Goal: Find specific page/section: Find specific page/section

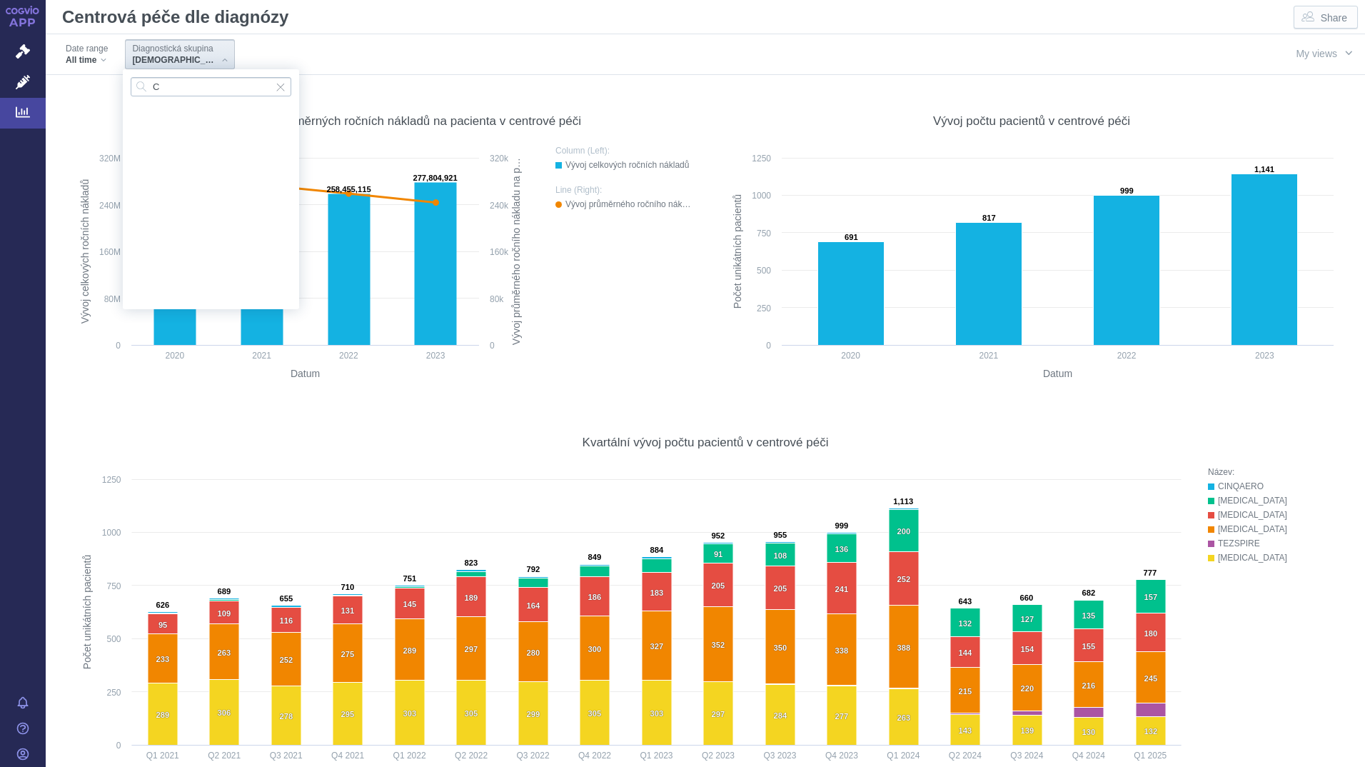
scroll to position [543, 0]
click at [208, 78] on input "C" at bounding box center [211, 86] width 161 height 19
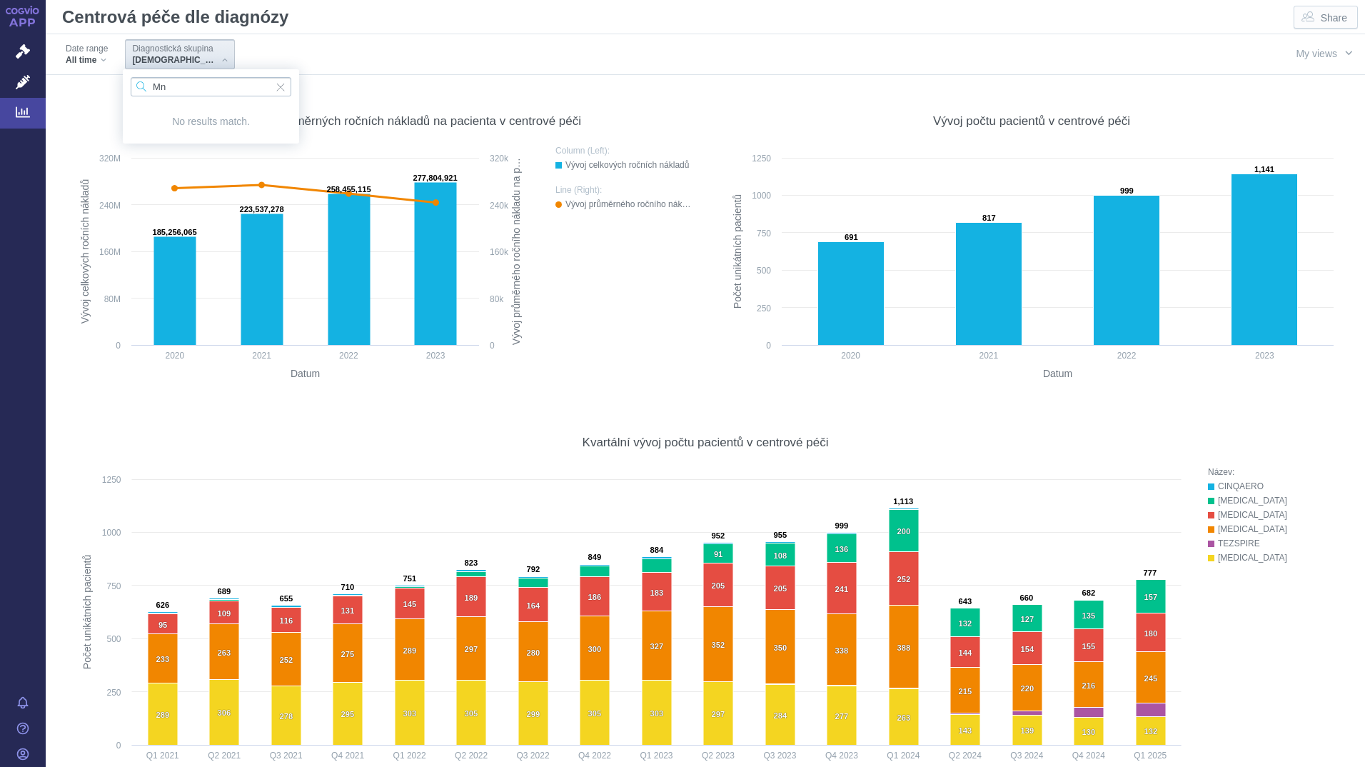
type input "M"
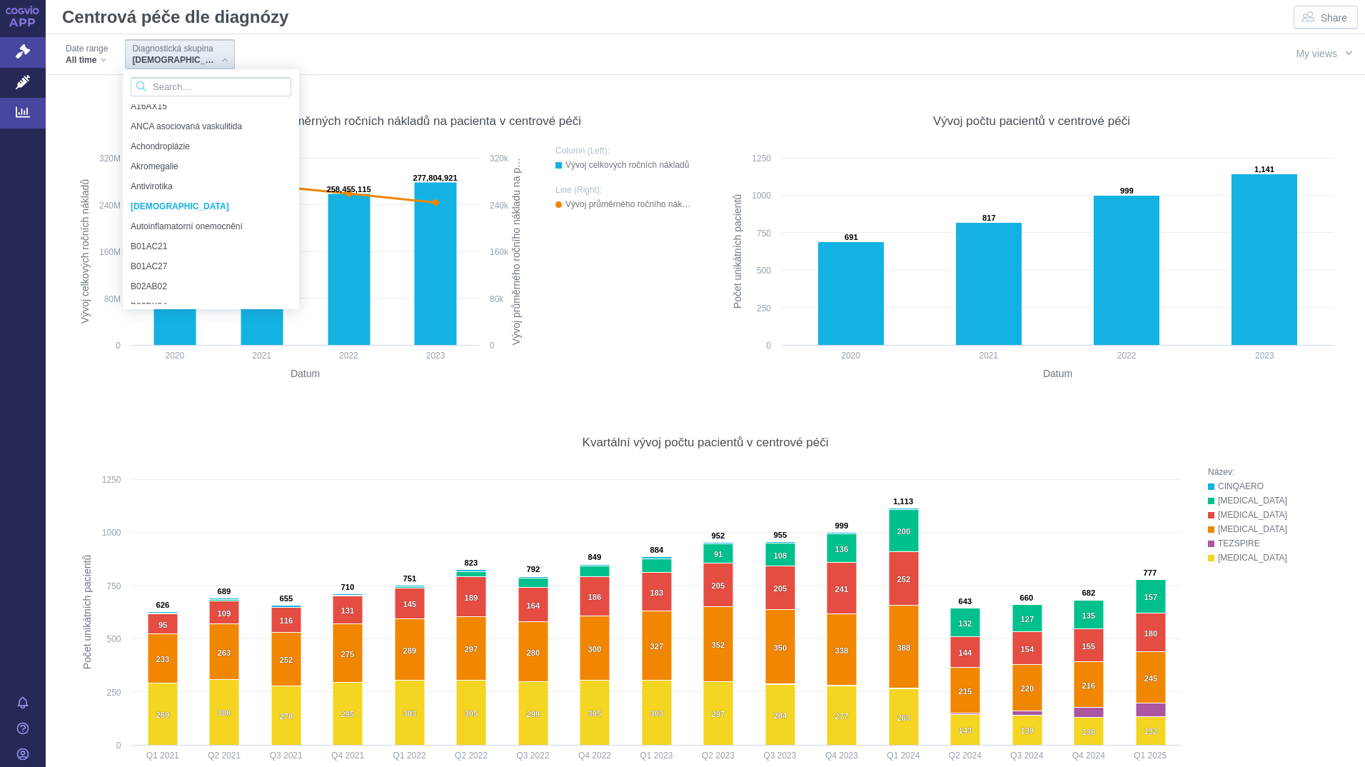
scroll to position [190, 0]
click at [26, 116] on icon at bounding box center [23, 112] width 14 height 11
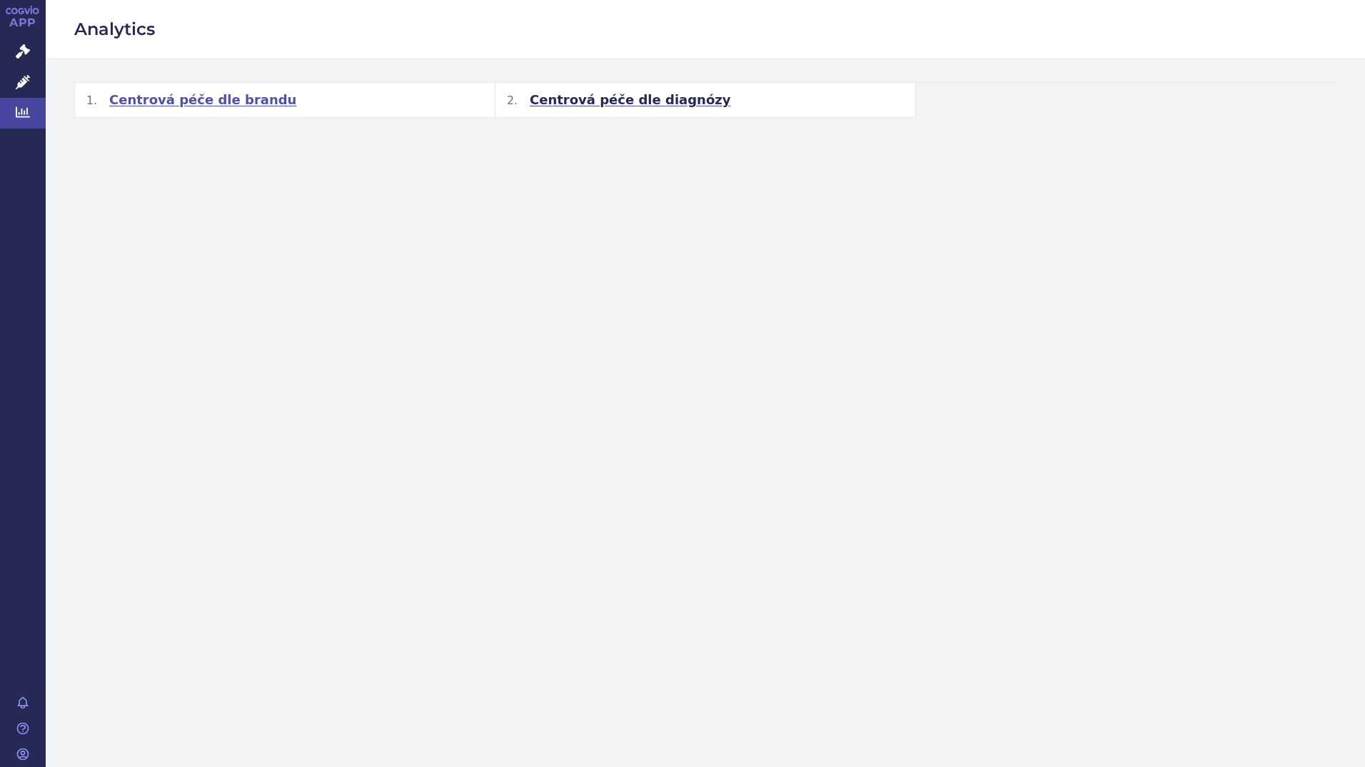
click at [235, 98] on span "Centrová péče dle brandu" at bounding box center [202, 99] width 187 height 17
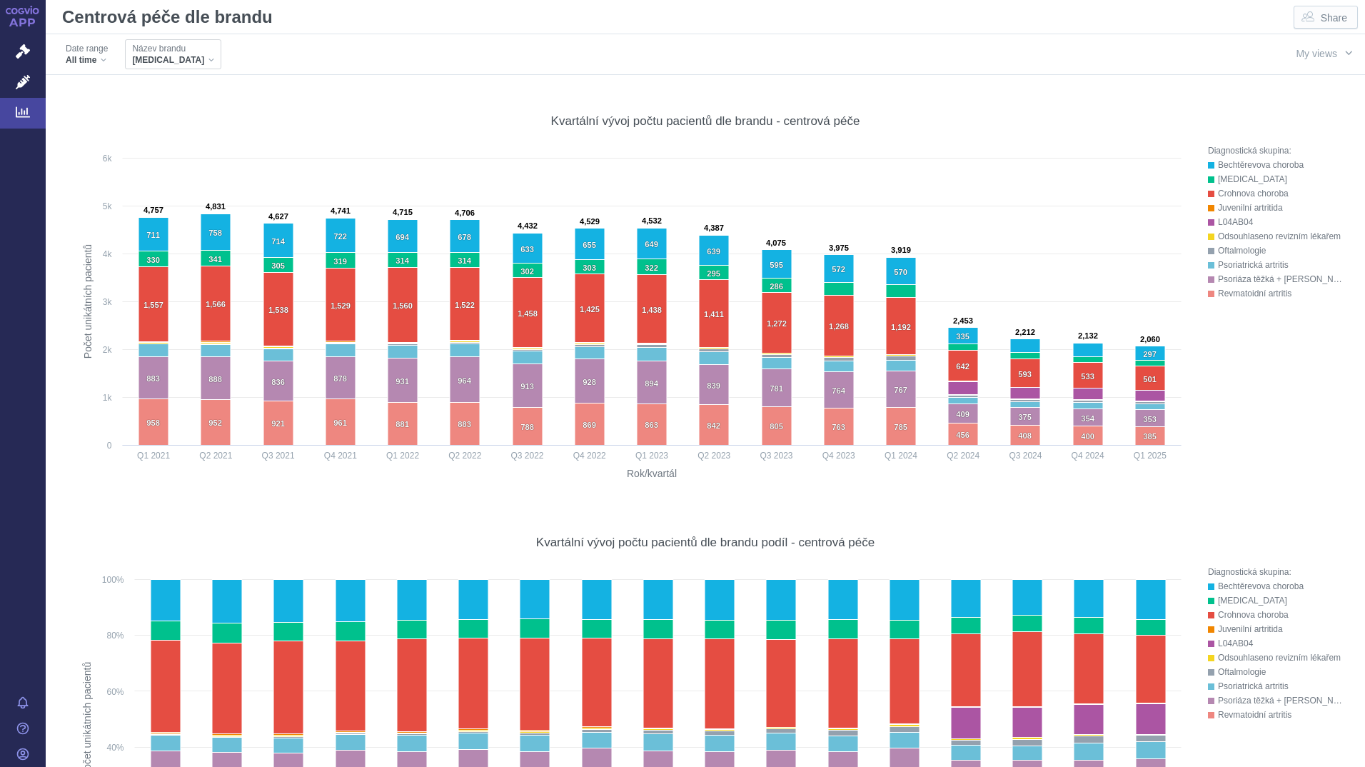
click at [168, 55] on div "HUMIRA" at bounding box center [173, 59] width 82 height 11
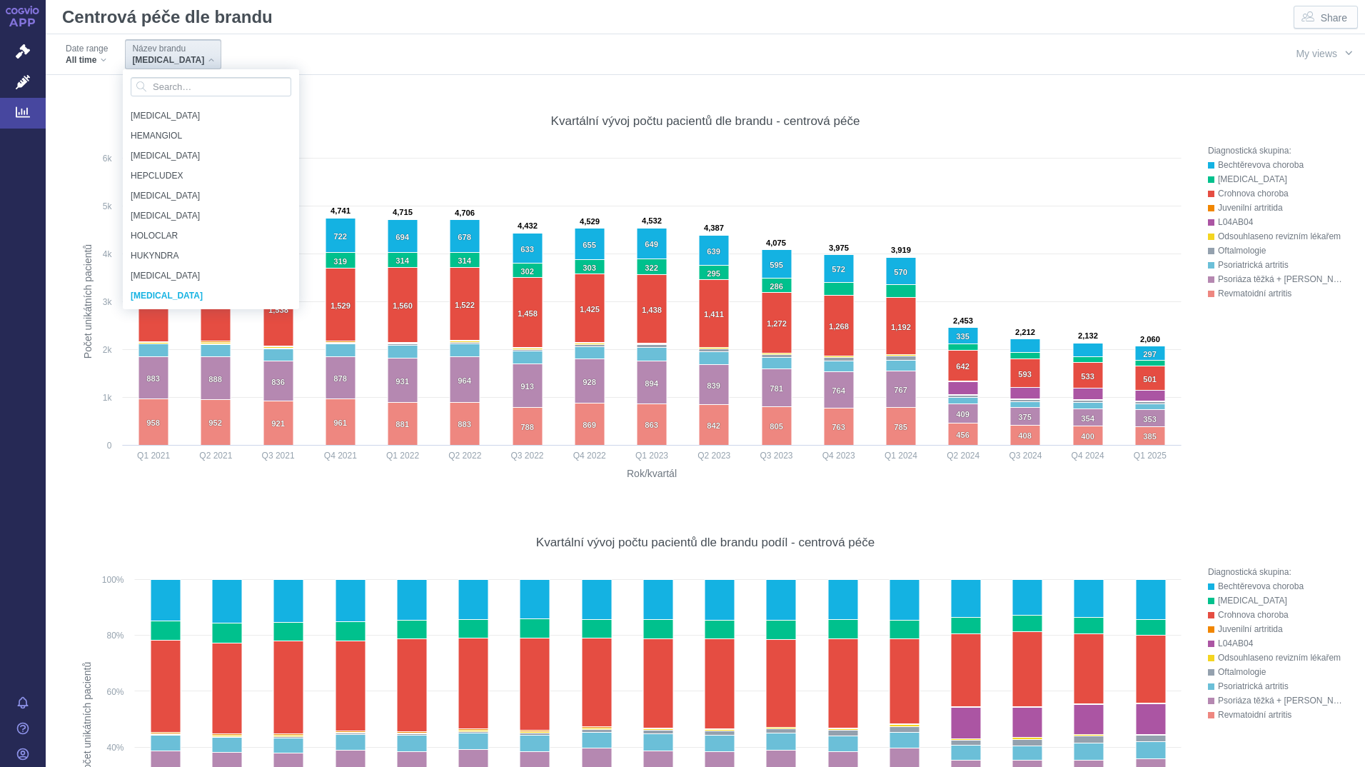
scroll to position [5006, 0]
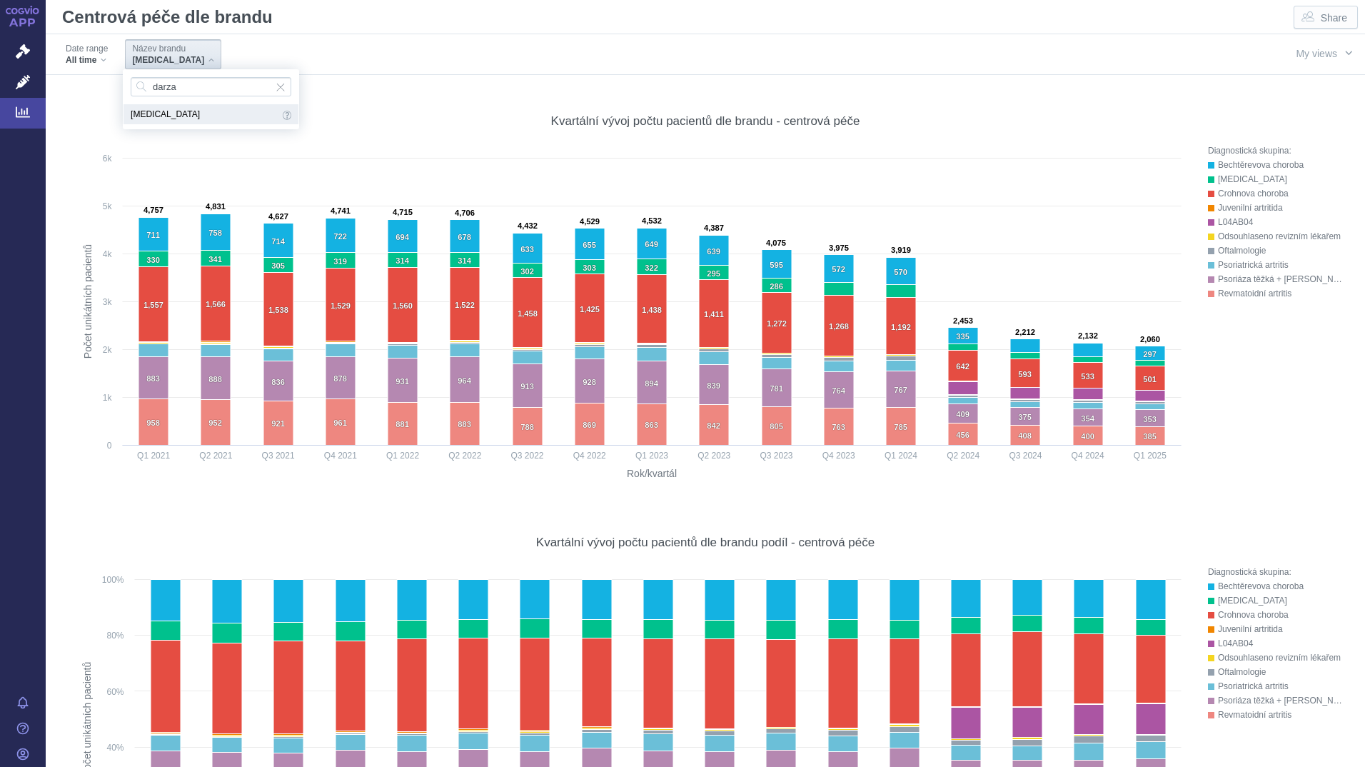
type input "darza"
click at [148, 108] on span "DARZALEX" at bounding box center [205, 114] width 148 height 16
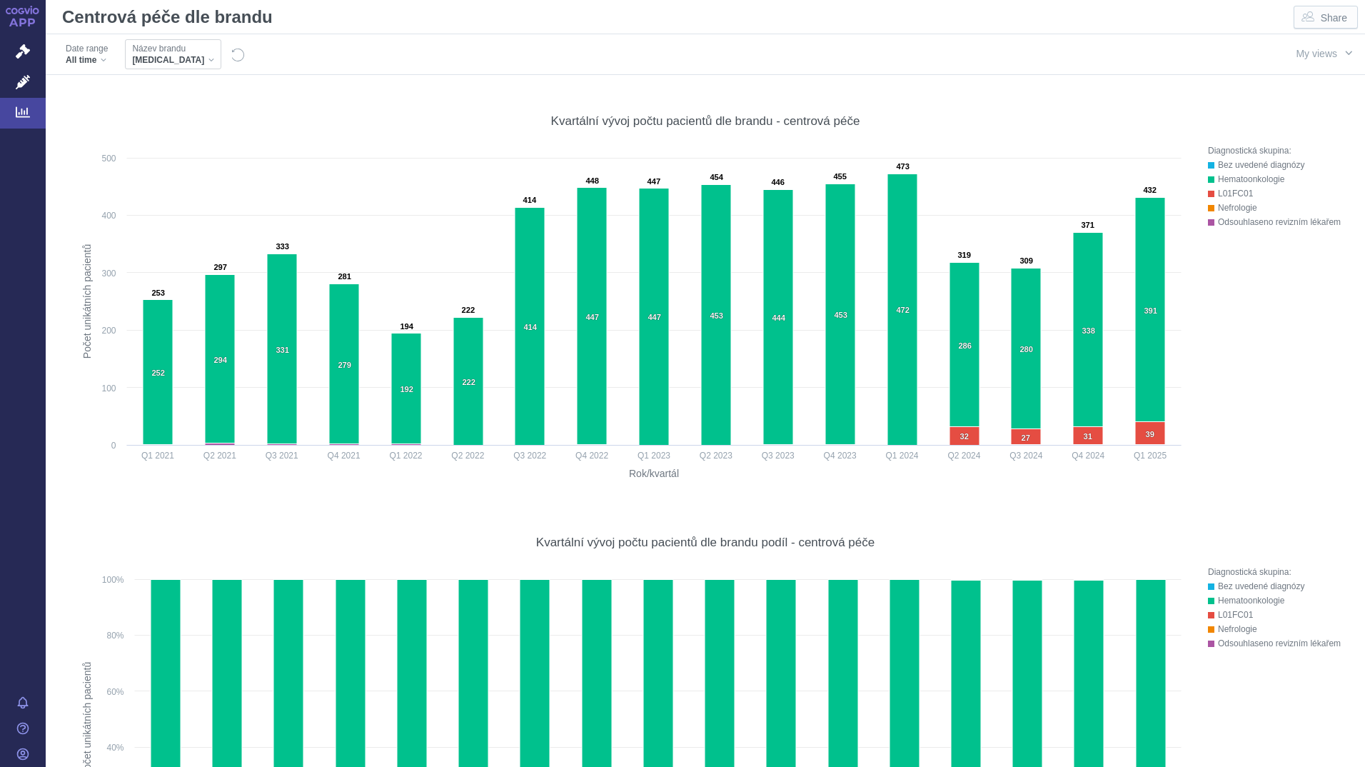
click at [184, 58] on div "DARZALEX" at bounding box center [173, 59] width 82 height 11
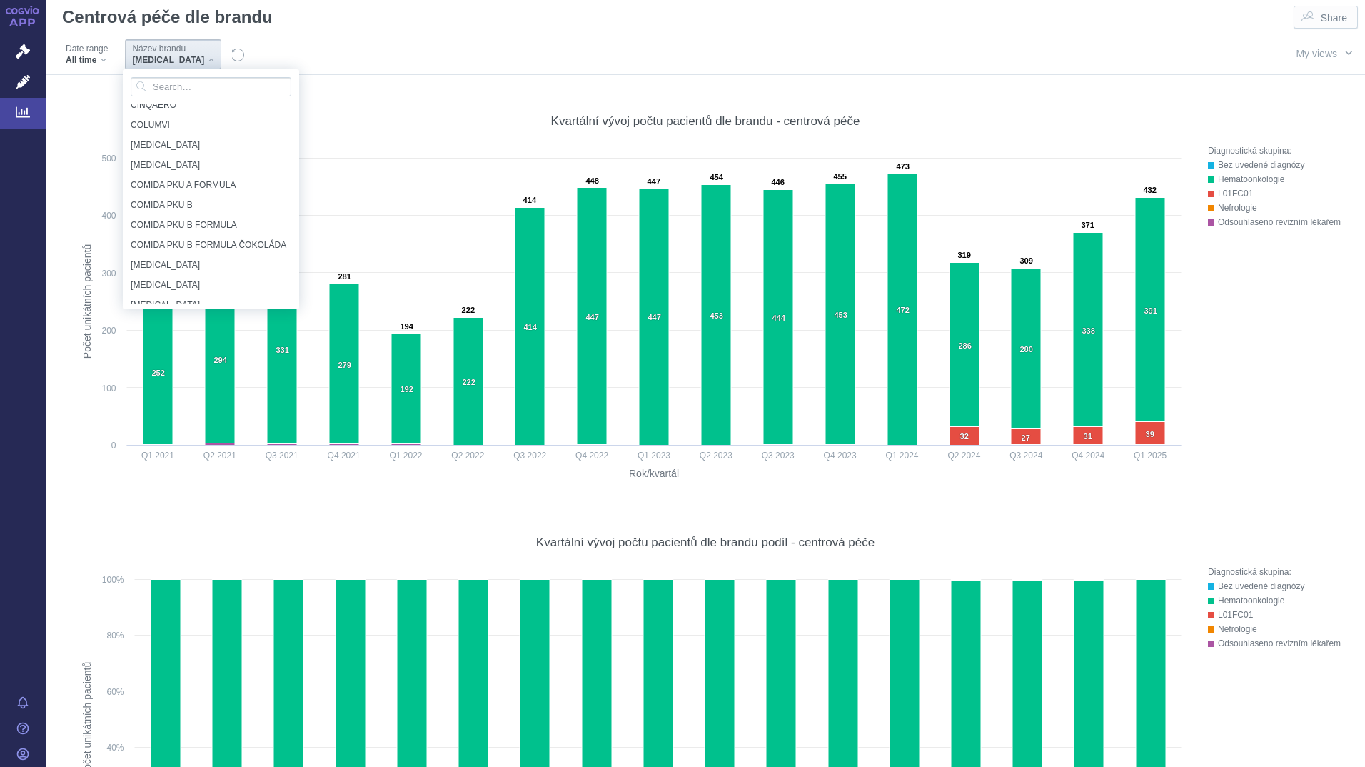
scroll to position [2768, 0]
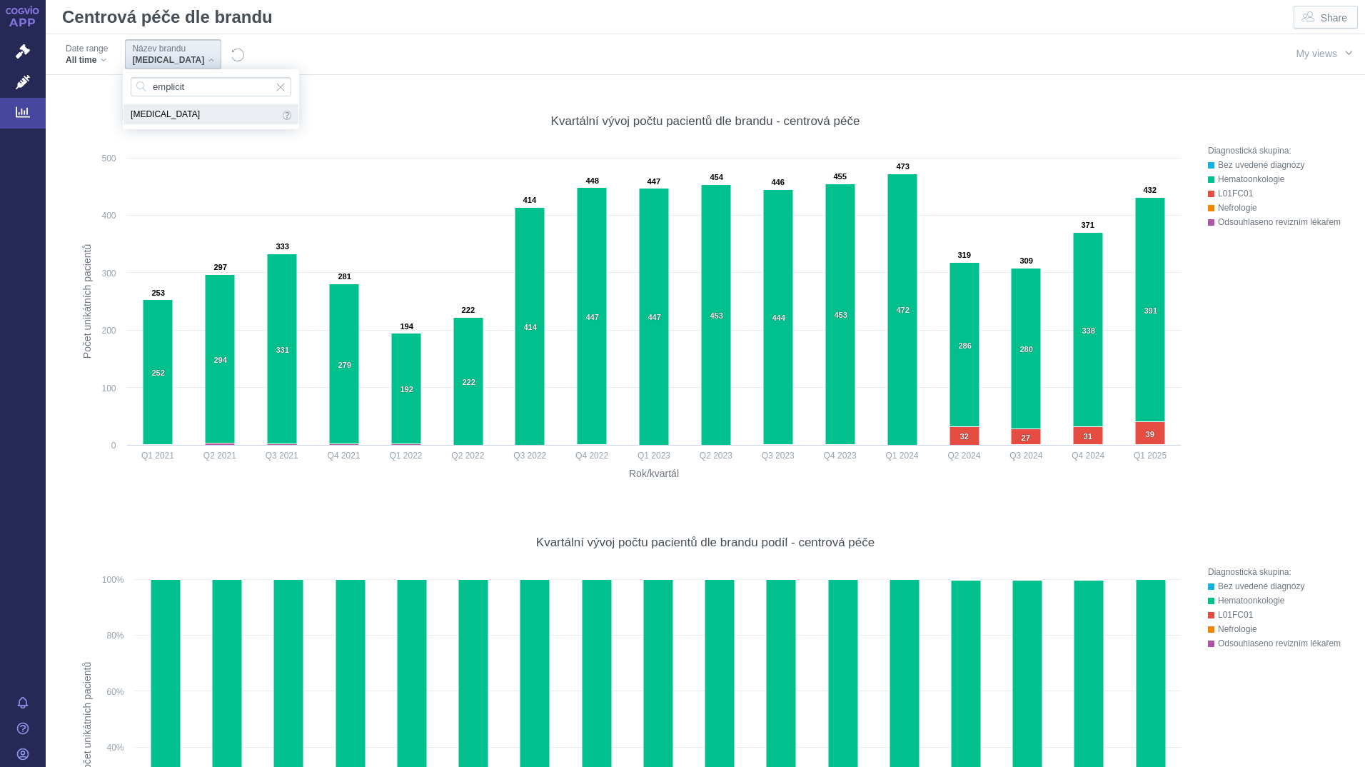
type input "emplicit"
click at [149, 106] on span "EMPLICITI" at bounding box center [205, 114] width 148 height 16
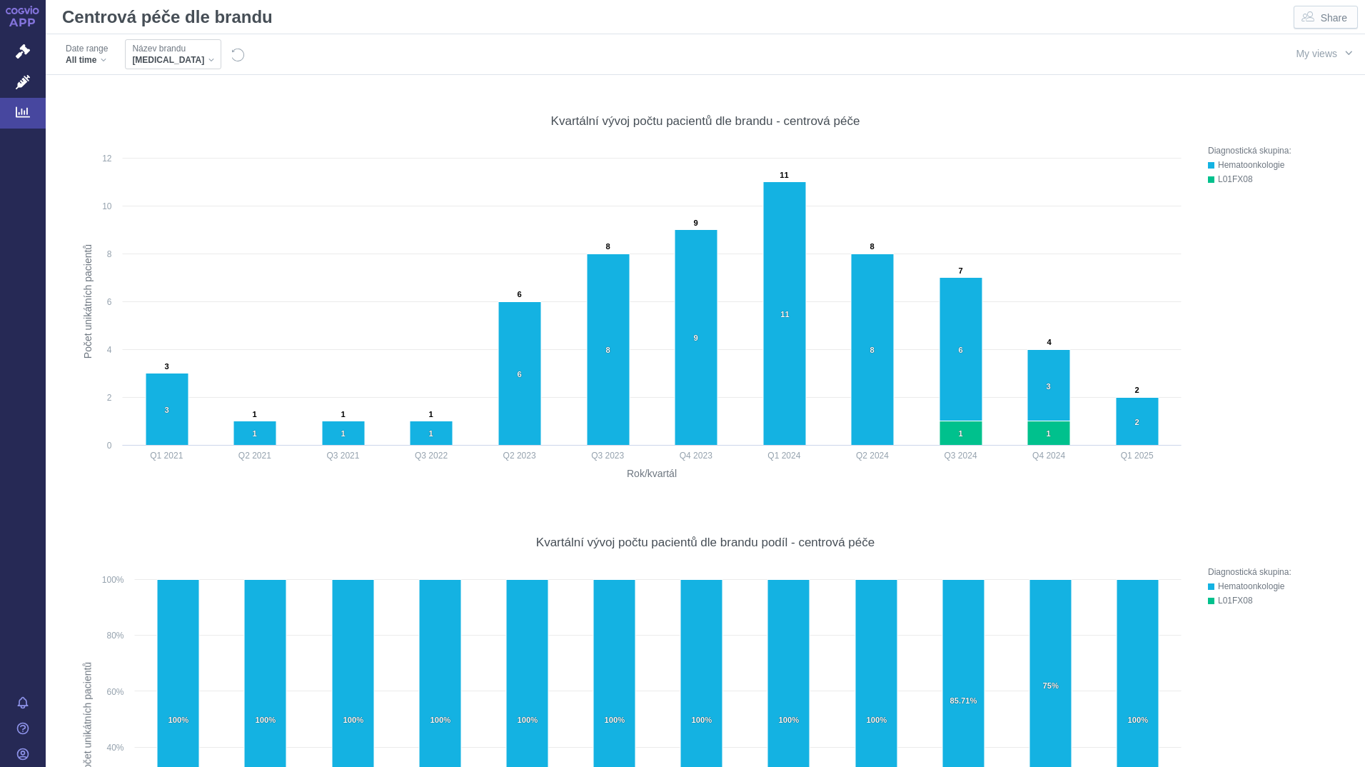
click at [178, 54] on div "EMPLICITI" at bounding box center [173, 59] width 82 height 11
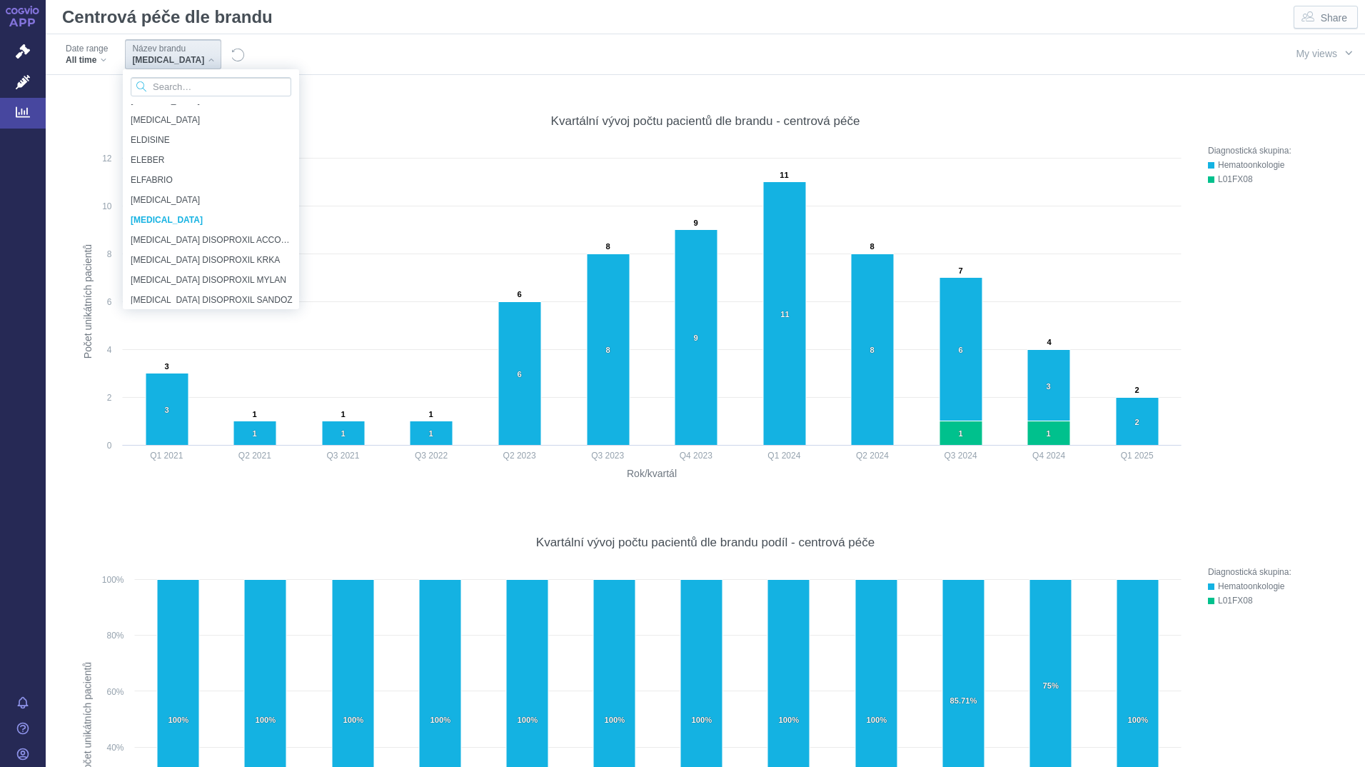
scroll to position [3468, 0]
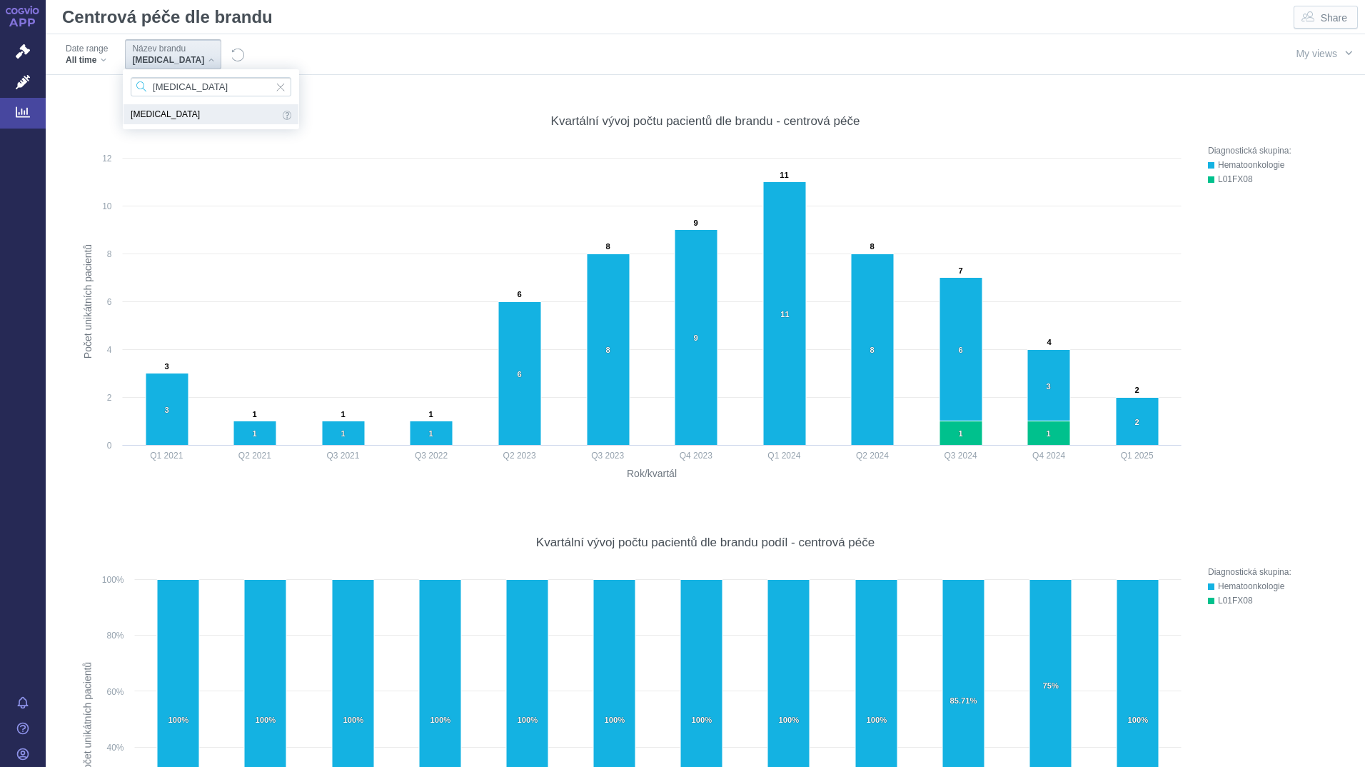
type input "Zeposia"
click at [146, 117] on span "ZEPOSIA" at bounding box center [205, 114] width 148 height 16
